Goal: Information Seeking & Learning: Learn about a topic

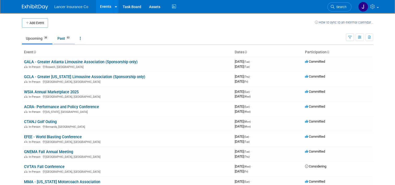
click at [61, 39] on link "Past 63" at bounding box center [64, 38] width 21 height 10
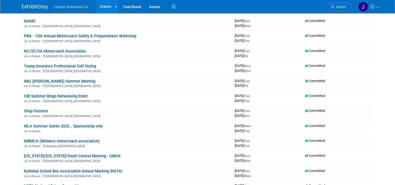
scroll to position [183, 0]
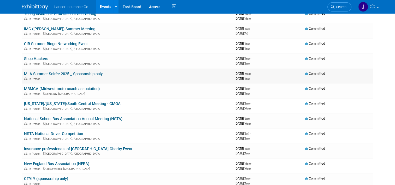
click at [46, 72] on link "MLA Summer Soirée 2025 _ Sponsorship only" at bounding box center [63, 74] width 79 height 5
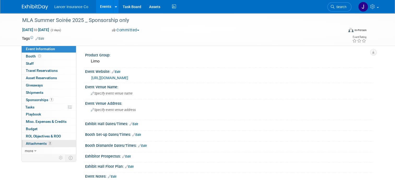
click at [41, 143] on span "Attachments 2" at bounding box center [39, 143] width 26 height 4
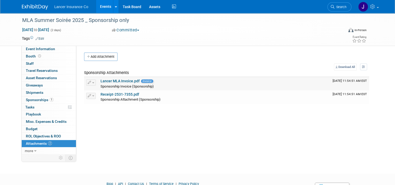
click at [108, 82] on link "Lancer MLA Invoice.pdf" at bounding box center [119, 81] width 39 height 4
click at [108, 93] on link "Receipt-2531-7355.pdf" at bounding box center [119, 94] width 39 height 4
drag, startPoint x: 21, startPoint y: 20, endPoint x: 47, endPoint y: 19, distance: 25.9
click at [47, 19] on div "MLA Summer Soirée 2025 _ Sponsorship only" at bounding box center [178, 20] width 317 height 9
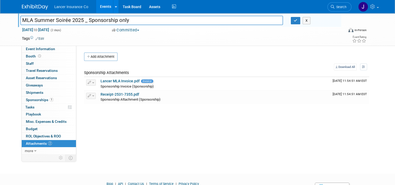
drag, startPoint x: 18, startPoint y: 20, endPoint x: 79, endPoint y: 22, distance: 61.1
click at [79, 22] on input "MLA Summer Soirée 2025 _ Sponsorship only" at bounding box center [151, 20] width 263 height 9
click at [258, 132] on div "Product Group: Limo Event Website: Edit https://marylandliveryassociation.org/m…" at bounding box center [224, 99] width 297 height 108
click at [252, 120] on div "Product Group: Limo Event Website: Edit https://marylandliveryassociation.org/m…" at bounding box center [224, 99] width 297 height 108
click at [295, 21] on icon "button" at bounding box center [296, 20] width 4 height 3
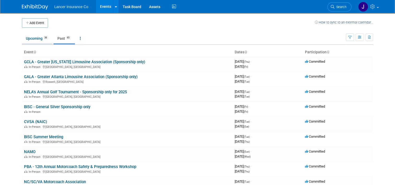
click at [29, 40] on link "Upcoming 36" at bounding box center [37, 38] width 31 height 10
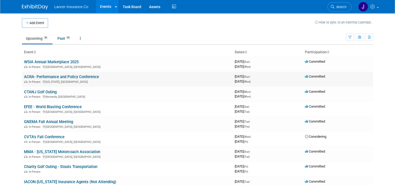
click at [59, 78] on link "ACRA- Performance and Policy Conference" at bounding box center [61, 76] width 75 height 5
click at [60, 37] on link "Past 65" at bounding box center [64, 38] width 21 height 10
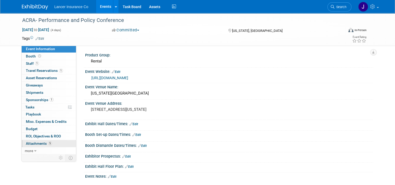
click at [35, 144] on span "Attachments 5" at bounding box center [39, 143] width 26 height 4
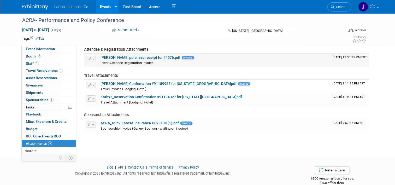
scroll to position [52, 0]
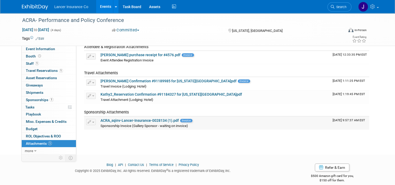
click at [120, 118] on link "ACRA_sqinv-Lancer-Insurance-0028134 (1).pdf" at bounding box center [139, 120] width 78 height 4
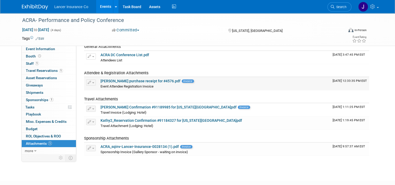
click at [130, 79] on link "Kathy_Your purchase receipt for #4576.pdf" at bounding box center [140, 81] width 80 height 4
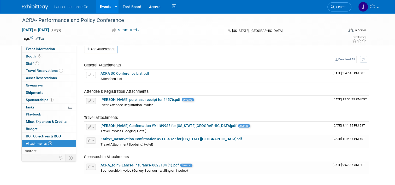
scroll to position [0, 0]
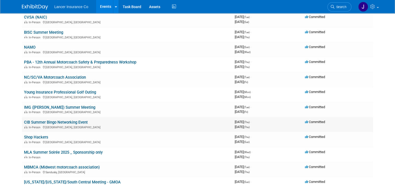
scroll to position [131, 0]
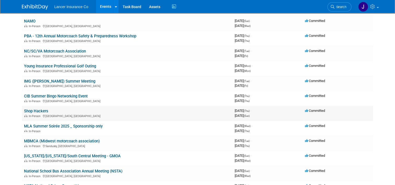
click at [43, 110] on link "Shop Hackers" at bounding box center [36, 111] width 24 height 5
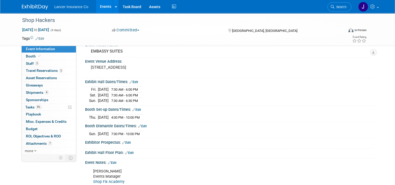
scroll to position [104, 0]
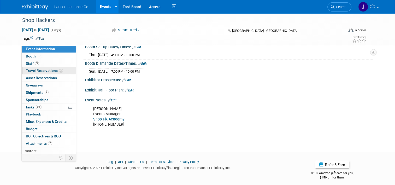
click at [34, 69] on span "Travel Reservations 3" at bounding box center [44, 70] width 37 height 4
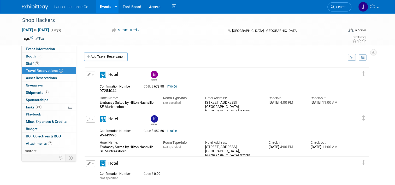
scroll to position [26, 0]
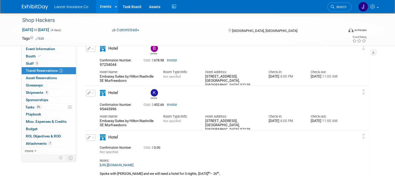
click at [171, 104] on link "Invoice" at bounding box center [172, 105] width 10 height 4
click at [170, 60] on link "Invoice" at bounding box center [172, 60] width 10 height 4
click at [170, 103] on link "Invoice" at bounding box center [172, 105] width 10 height 4
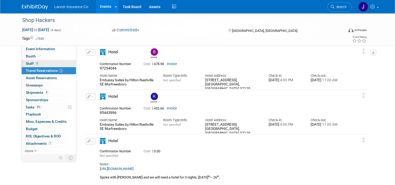
scroll to position [0, 0]
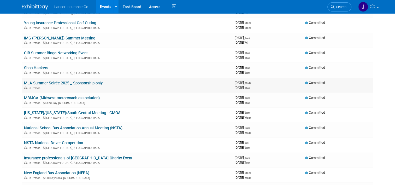
scroll to position [183, 0]
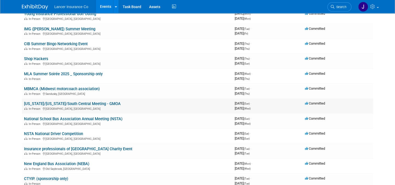
click at [67, 102] on link "[US_STATE]/[US_STATE]/South Central Meeting - GMOA" at bounding box center [72, 103] width 97 height 5
click at [85, 103] on link "[US_STATE]/[US_STATE]/South Central Meeting - GMOA" at bounding box center [72, 103] width 97 height 5
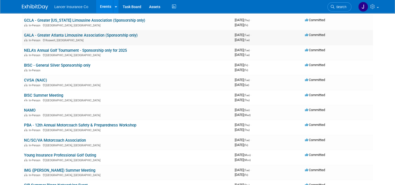
scroll to position [0, 0]
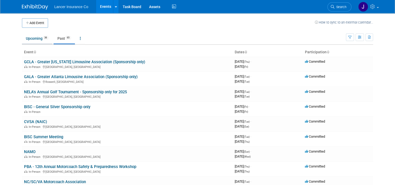
click at [34, 38] on link "Upcoming 36" at bounding box center [37, 38] width 31 height 10
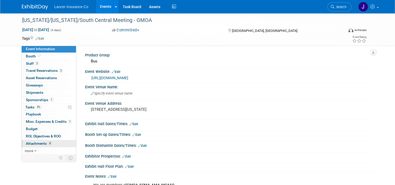
click at [32, 142] on span "Attachments 8" at bounding box center [39, 143] width 26 height 4
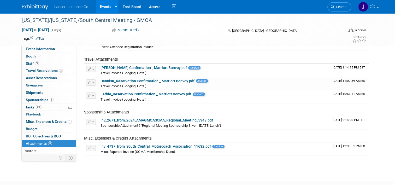
scroll to position [78, 0]
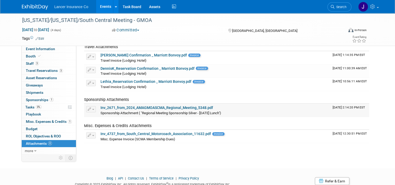
click at [158, 104] on td "Inv_2671_from_2024_AMAGMOASCMA_Regional_Meeting_5348.pdf Sponsorship Attachment…" at bounding box center [214, 110] width 232 height 13
click at [158, 108] on link "Inv_2671_from_2024_AMAGMOASCMA_Regional_Meeting_5348.pdf" at bounding box center [156, 107] width 112 height 4
click at [135, 133] on link "Inv_4737_from_South_Central_Motorcoach_Association_11632.pdf" at bounding box center [155, 134] width 110 height 4
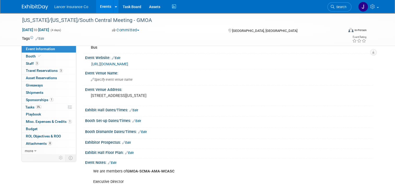
scroll to position [26, 0]
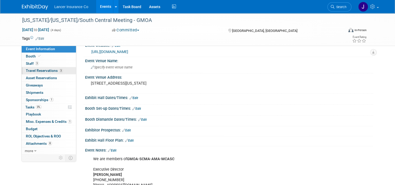
click at [43, 69] on span "Travel Reservations 3" at bounding box center [44, 70] width 37 height 4
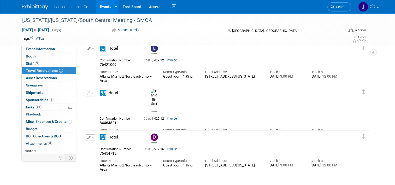
click at [167, 61] on link "Invoice" at bounding box center [172, 60] width 10 height 4
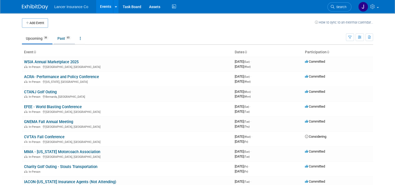
click at [58, 37] on link "Past 65" at bounding box center [64, 38] width 21 height 10
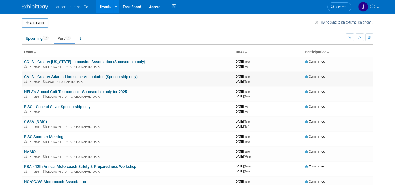
click at [83, 75] on link "GALA - Greater Atlanta Limousine Association (Sponsorship only)" at bounding box center [81, 76] width 114 height 5
click at [54, 94] on link "NELA's Annual Golf Tournament - Sponsorship only for 2025" at bounding box center [75, 92] width 103 height 5
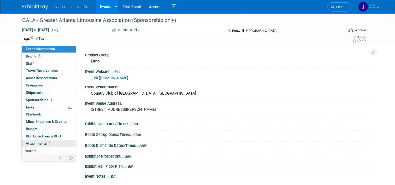
click at [40, 142] on span "Attachments 1" at bounding box center [39, 143] width 26 height 4
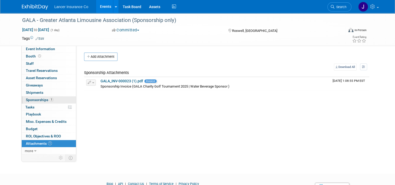
click at [39, 100] on span "Sponsorships 1" at bounding box center [40, 100] width 28 height 4
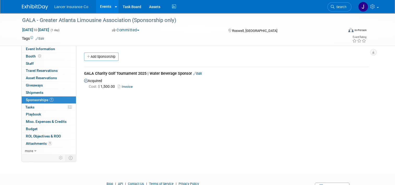
click at [127, 87] on link "Invoice" at bounding box center [126, 87] width 17 height 4
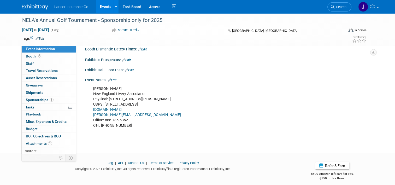
scroll to position [99, 0]
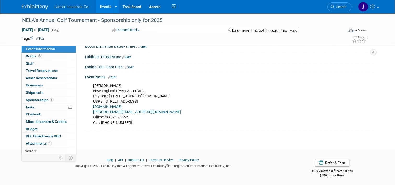
click at [36, 102] on link "1 Sponsorships 1" at bounding box center [49, 99] width 54 height 7
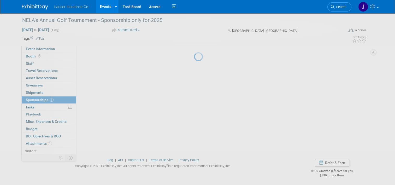
scroll to position [0, 0]
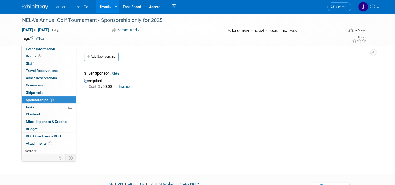
click at [120, 86] on link "Invoice" at bounding box center [123, 87] width 17 height 4
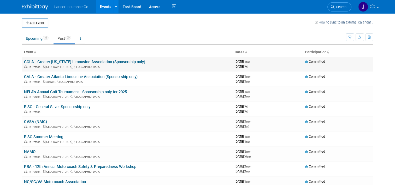
click at [78, 63] on link "GCLA - Greater [US_STATE] Limousine Association (Sponsorship only)" at bounding box center [84, 62] width 121 height 5
click at [31, 35] on link "Upcoming 36" at bounding box center [37, 38] width 31 height 10
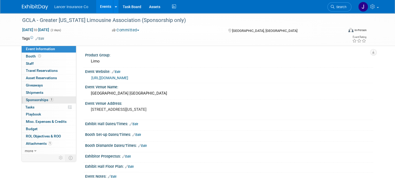
click at [38, 101] on span "Sponsorships 1" at bounding box center [40, 100] width 28 height 4
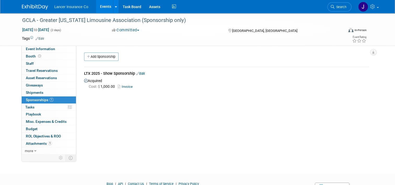
click at [123, 87] on link "Invoice" at bounding box center [126, 87] width 17 height 4
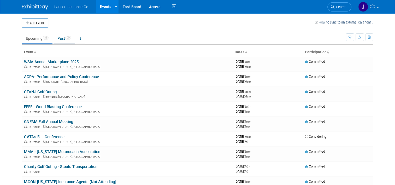
click at [55, 38] on link "Past 65" at bounding box center [64, 38] width 21 height 10
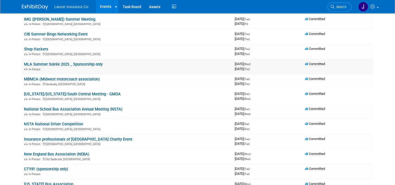
scroll to position [209, 0]
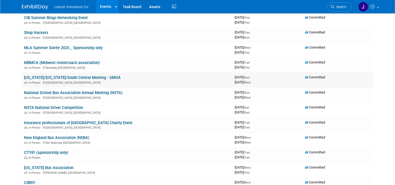
click at [76, 77] on link "[US_STATE]/[US_STATE]/South Central Meeting - GMOA" at bounding box center [72, 77] width 97 height 5
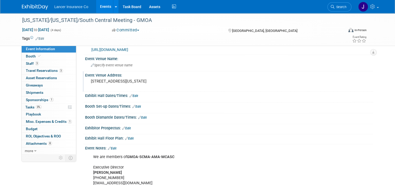
scroll to position [52, 0]
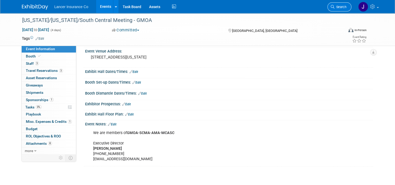
click at [344, 5] on span "Search" at bounding box center [340, 7] width 12 height 4
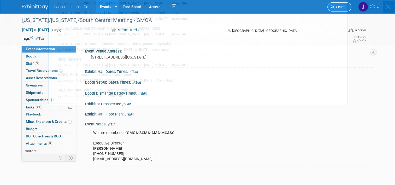
scroll to position [0, 0]
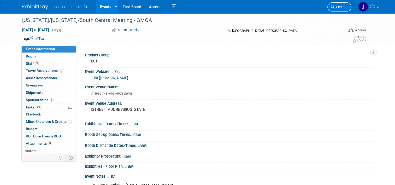
click at [345, 5] on link "Search" at bounding box center [339, 6] width 24 height 9
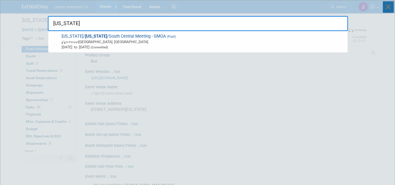
click at [387, 3] on icon at bounding box center [388, 6] width 11 height 11
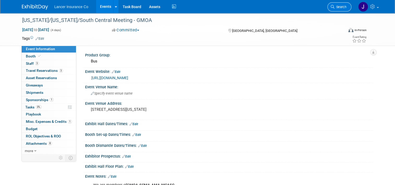
click at [343, 6] on span "Search" at bounding box center [340, 7] width 12 height 4
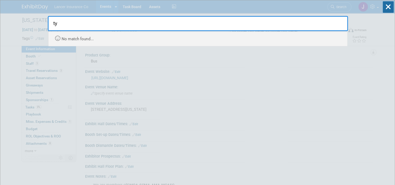
type input "t"
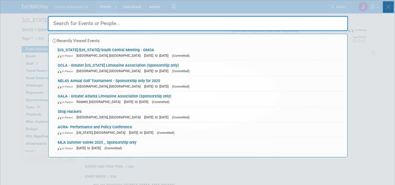
click at [390, 10] on icon at bounding box center [388, 6] width 11 height 11
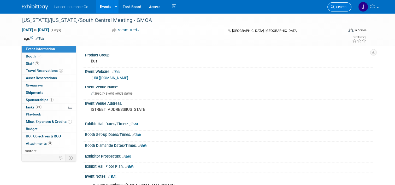
click at [346, 6] on span "Search" at bounding box center [340, 7] width 12 height 4
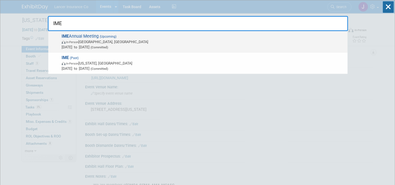
type input "IME"
click at [85, 35] on span "IME Annual Meeting (Upcoming) In-Person Key West, FL Oct 27, 2025 to Oct 30, 20…" at bounding box center [202, 42] width 285 height 16
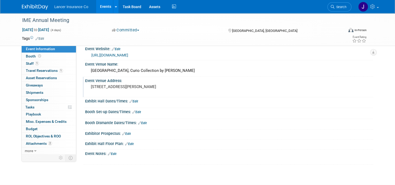
scroll to position [52, 0]
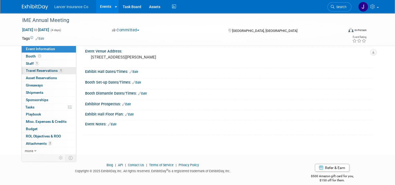
click at [38, 71] on span "Travel Reservations 1" at bounding box center [44, 70] width 37 height 4
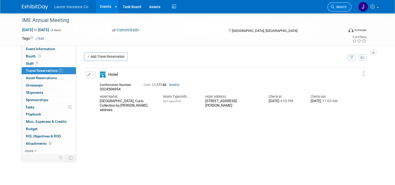
click at [346, 8] on span "Search" at bounding box center [340, 7] width 12 height 4
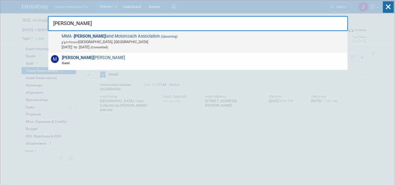
type input "mary"
click at [104, 34] on span "MMA - Mary land Motorcoach Association (Upcoming) In-Person Gettysburg, PA Sep …" at bounding box center [202, 42] width 285 height 16
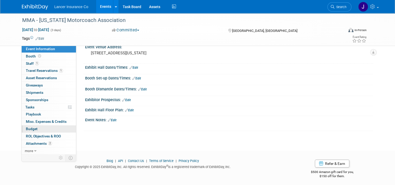
scroll to position [57, 0]
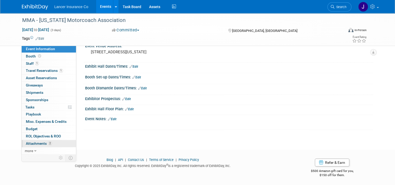
click at [33, 142] on span "Attachments 2" at bounding box center [39, 143] width 26 height 4
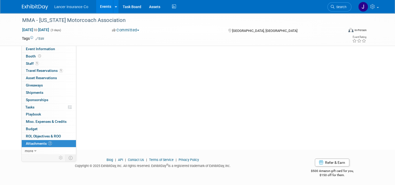
scroll to position [0, 0]
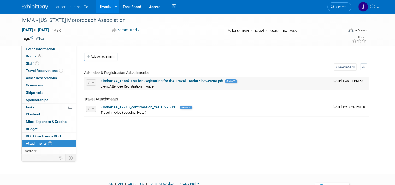
click at [156, 81] on link "Kimberlee_Thank You for Registering for the Travel Leader Showcase!.pdf" at bounding box center [161, 81] width 123 height 4
click at [338, 5] on span "Search" at bounding box center [340, 7] width 12 height 4
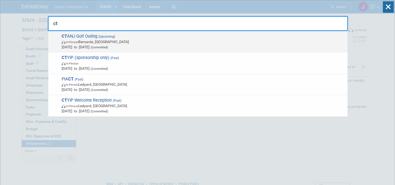
type input "ct"
click at [72, 36] on span "CT ANJ Golf Outing (Upcoming) In-Person [PERSON_NAME], [GEOGRAPHIC_DATA] [DATE]…" at bounding box center [202, 42] width 285 height 16
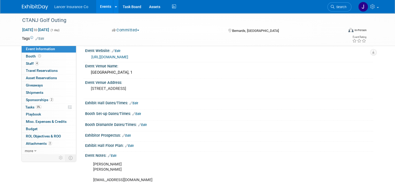
scroll to position [52, 0]
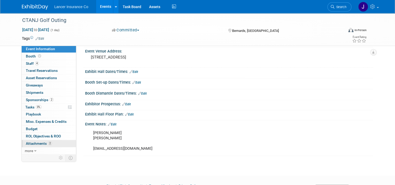
click at [35, 144] on span "Attachments 2" at bounding box center [39, 143] width 26 height 4
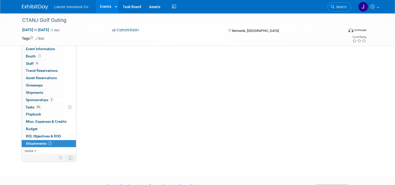
scroll to position [0, 0]
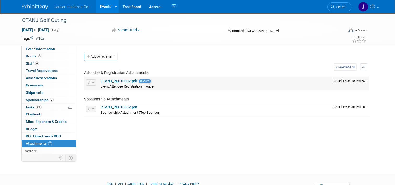
click at [111, 80] on link "CTANJ_REC10007.pdf" at bounding box center [118, 81] width 37 height 4
